Goal: Transaction & Acquisition: Purchase product/service

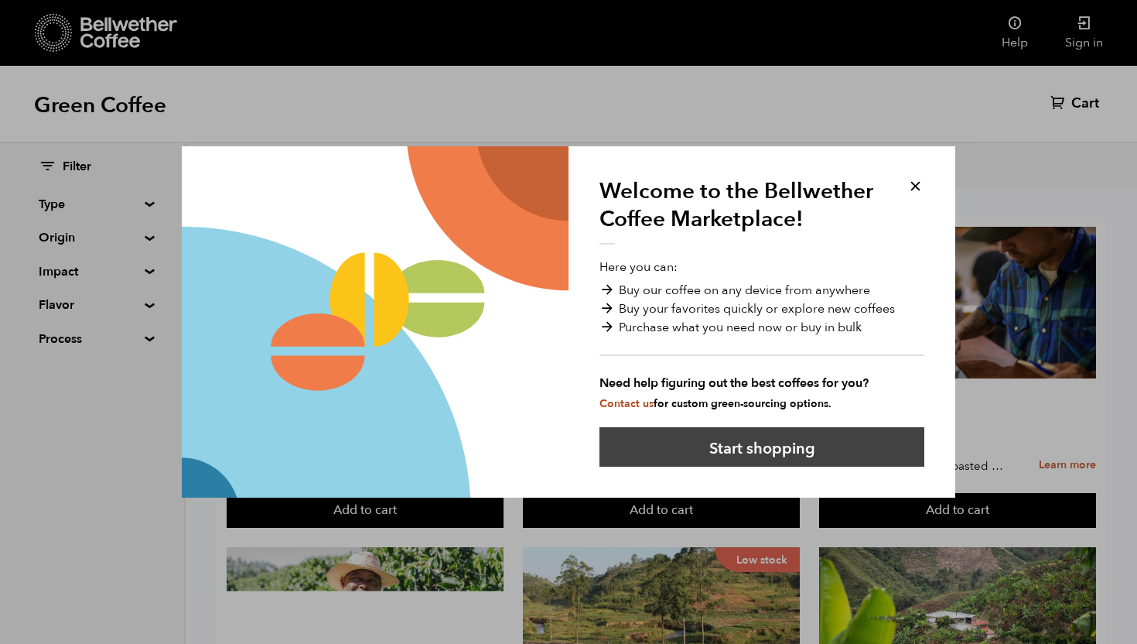
click at [797, 453] on button "Start shopping" at bounding box center [762, 446] width 325 height 39
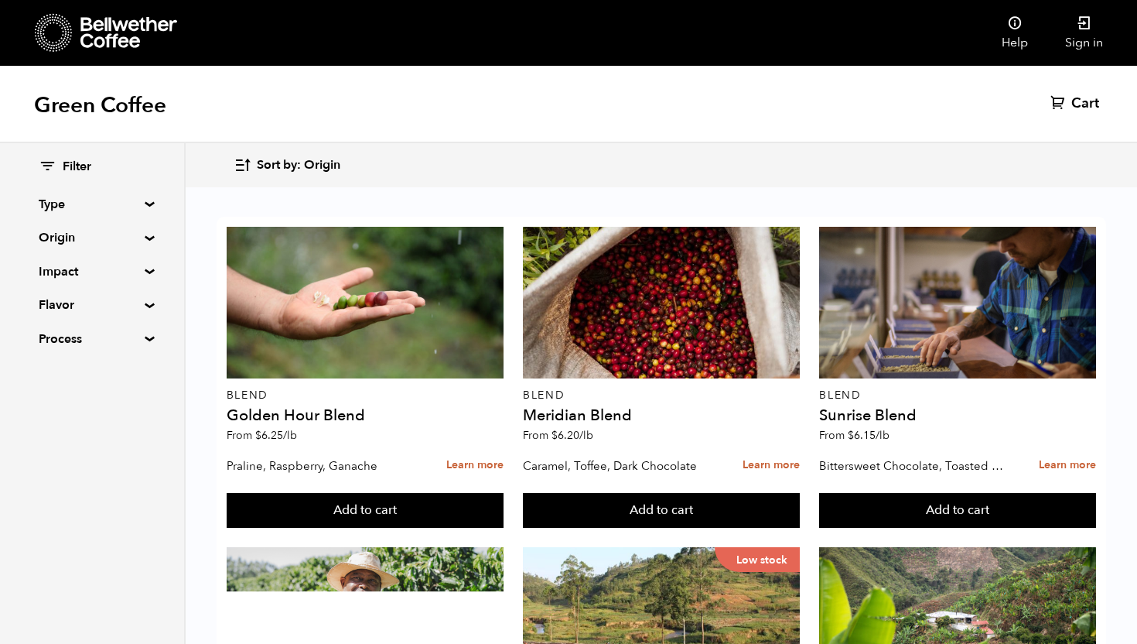
scroll to position [255, 0]
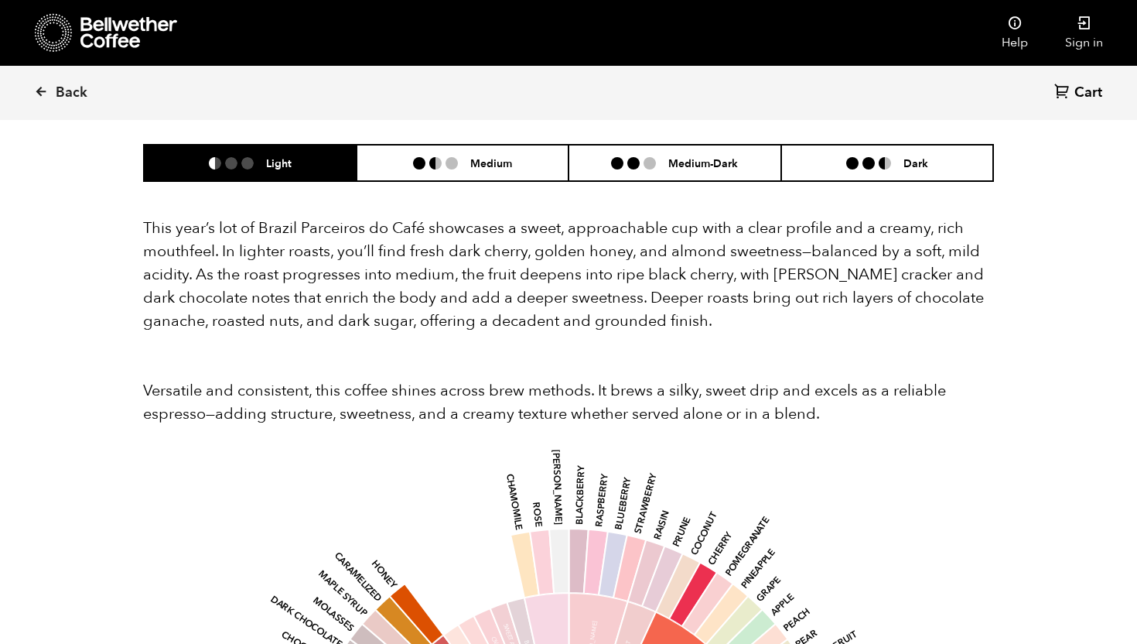
scroll to position [1411, 0]
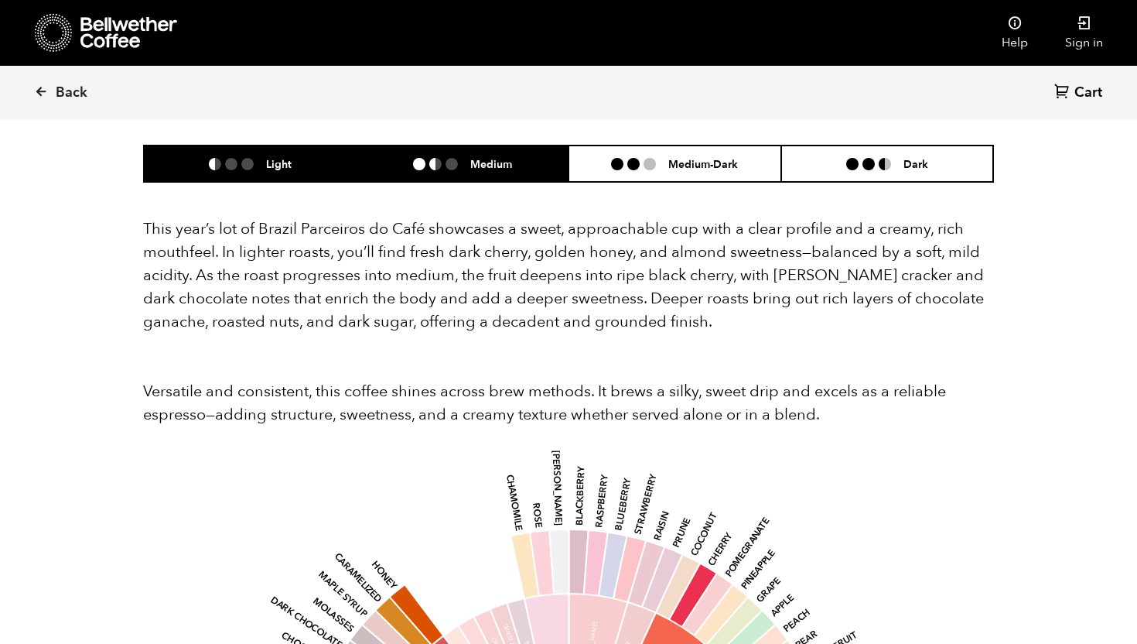
click at [484, 157] on h6 "Medium" at bounding box center [491, 163] width 42 height 13
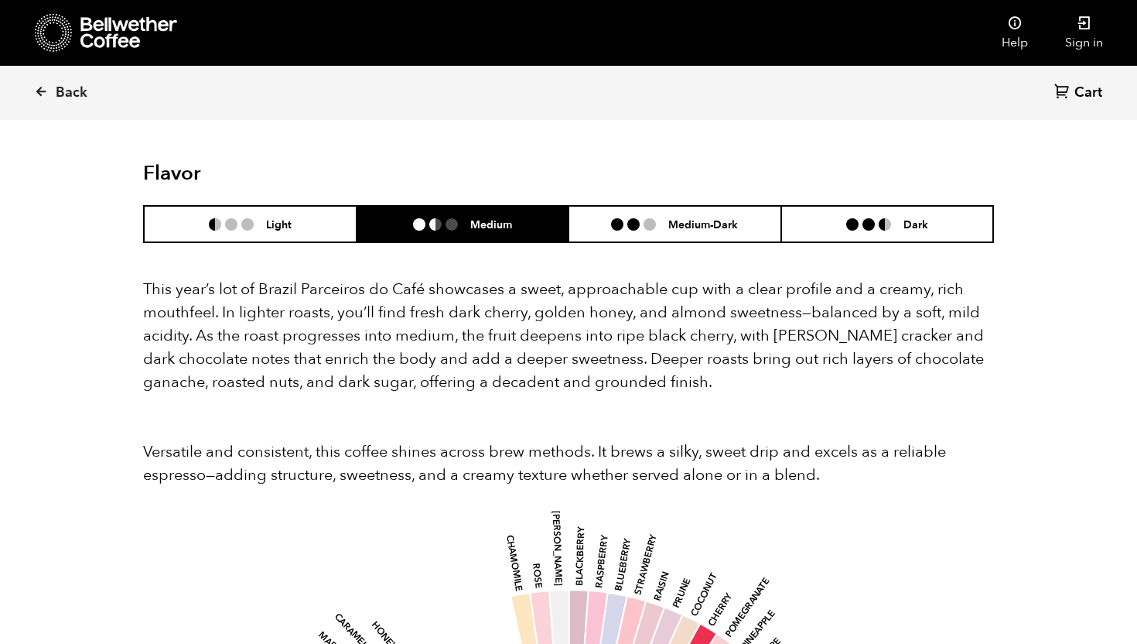
scroll to position [1293, 0]
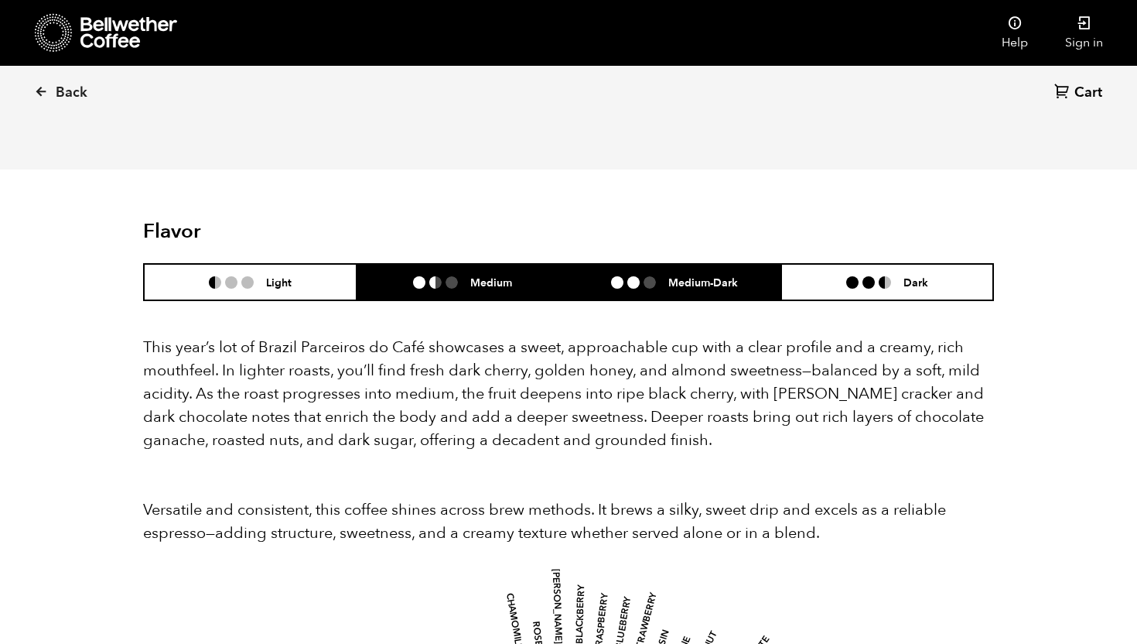
click at [671, 275] on h6 "Medium-Dark" at bounding box center [703, 281] width 70 height 13
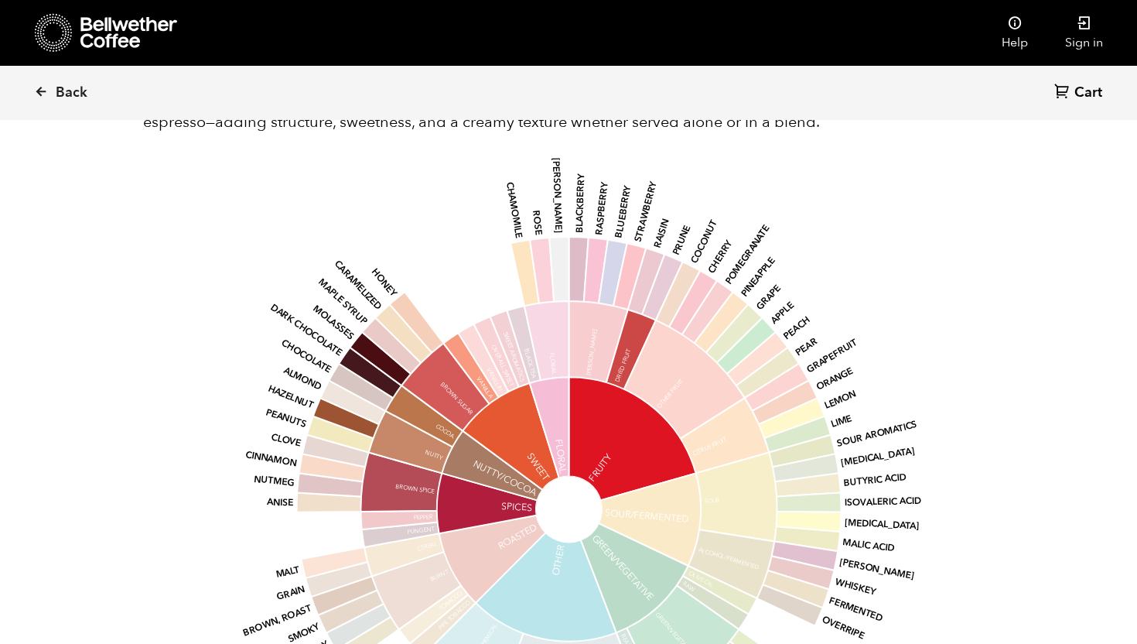
scroll to position [1698, 0]
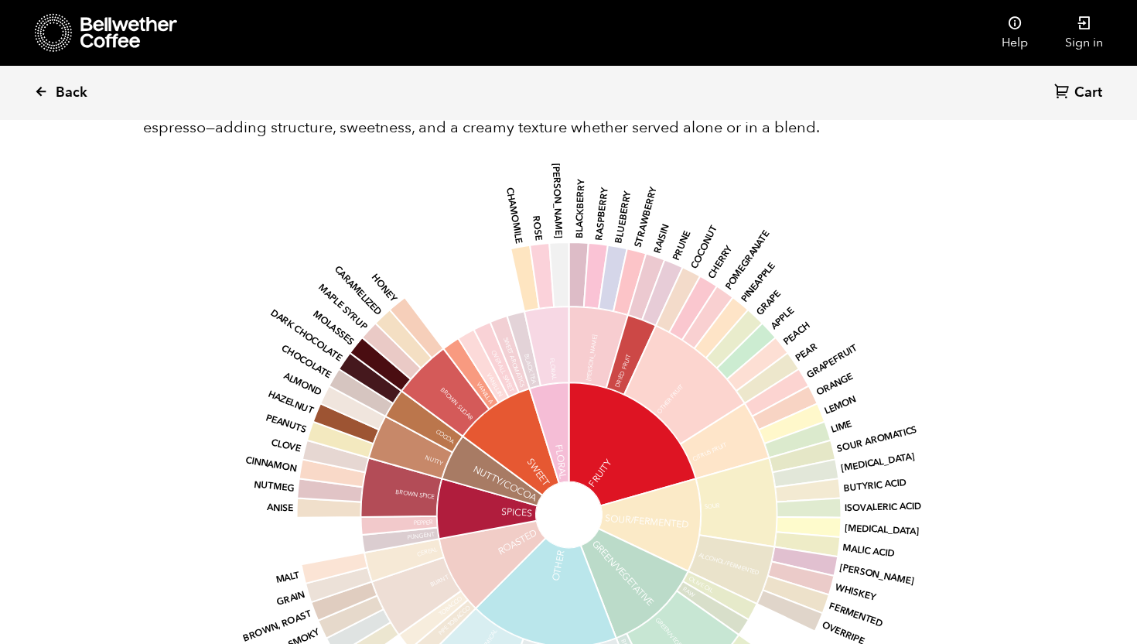
click at [81, 92] on span "Back" at bounding box center [72, 93] width 32 height 19
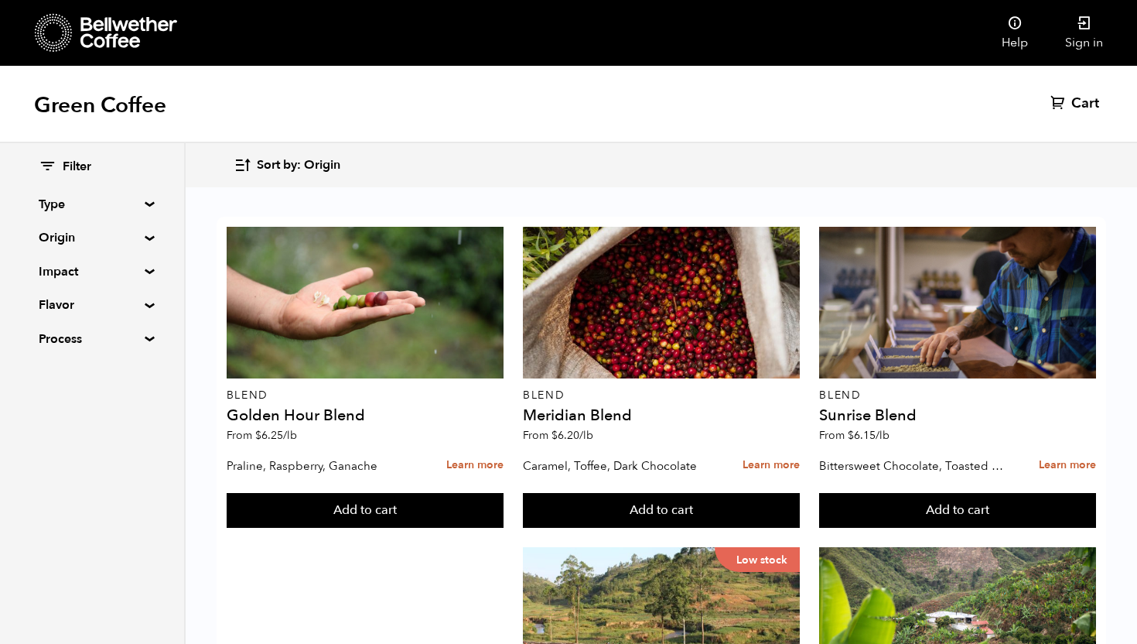
scroll to position [1537, 0]
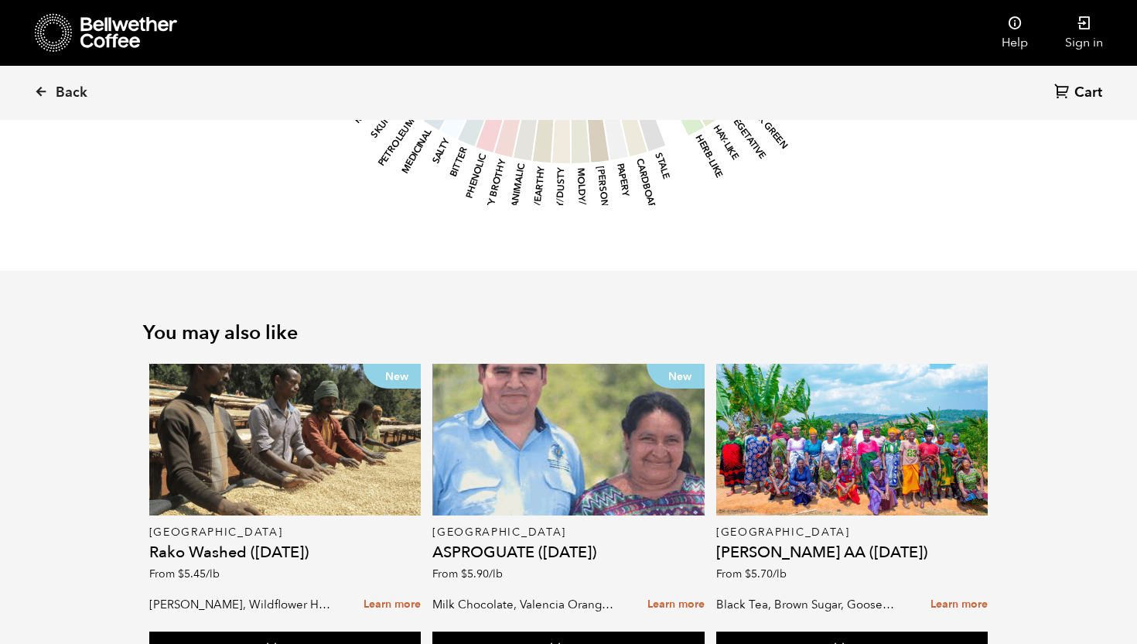
scroll to position [1849, 0]
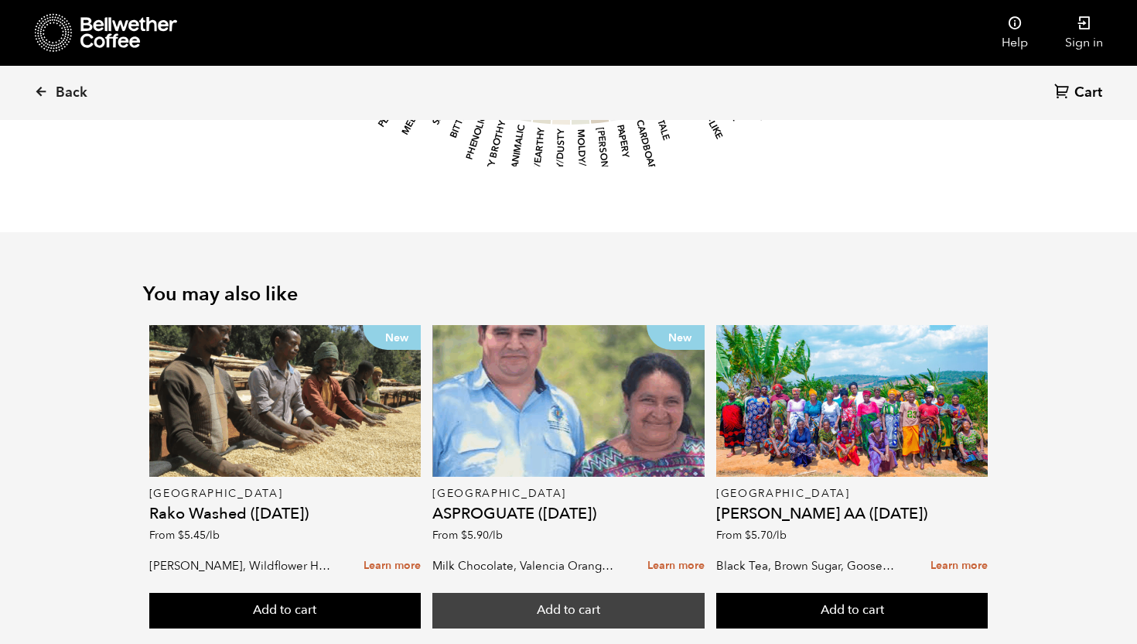
click at [422, 593] on button "Add to cart" at bounding box center [285, 611] width 272 height 36
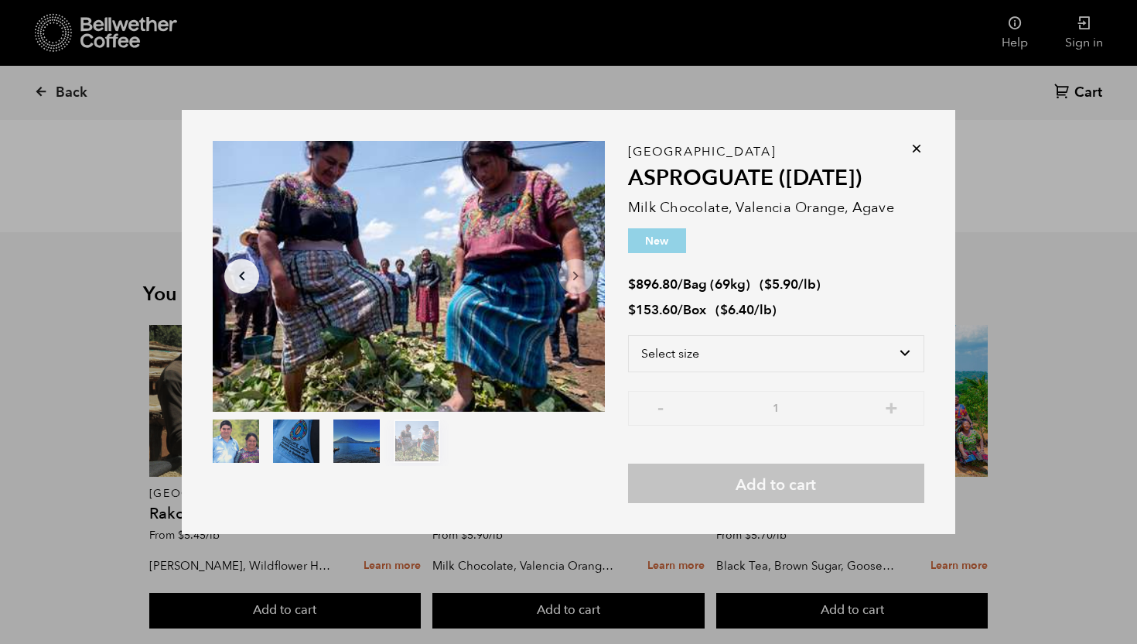
click at [918, 148] on icon at bounding box center [916, 148] width 15 height 15
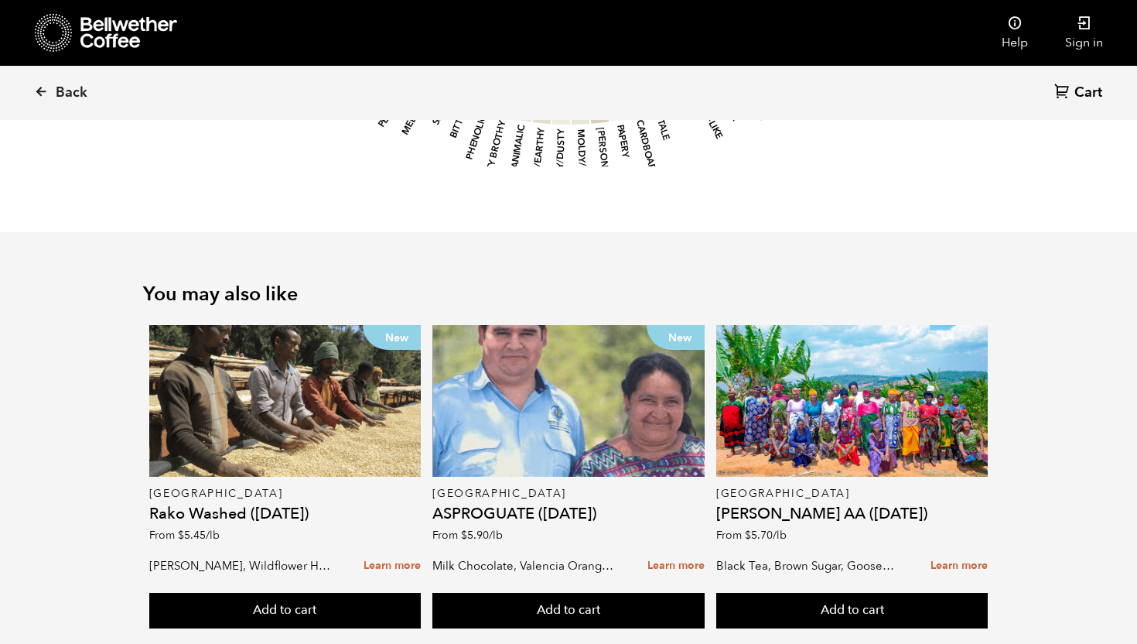
click at [551, 461] on div "New Guatemala ASPROGUATE (JUN 25) From $ 5.90 /lb" at bounding box center [569, 437] width 272 height 225
click at [662, 549] on link "Learn more" at bounding box center [676, 565] width 57 height 33
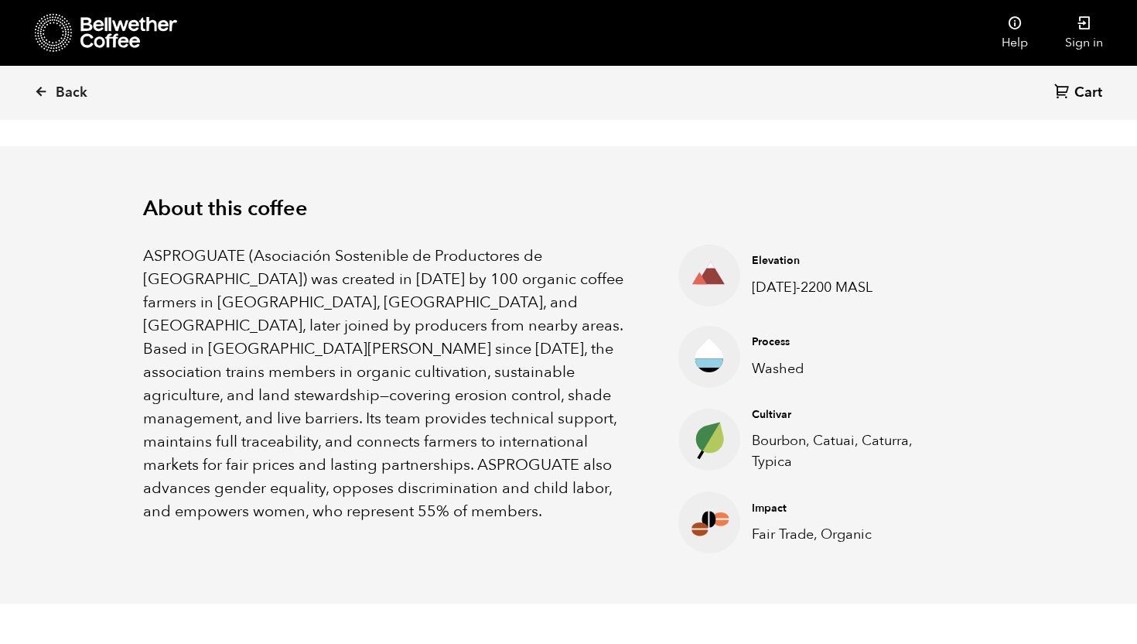
scroll to position [426, 0]
